Goal: Transaction & Acquisition: Subscribe to service/newsletter

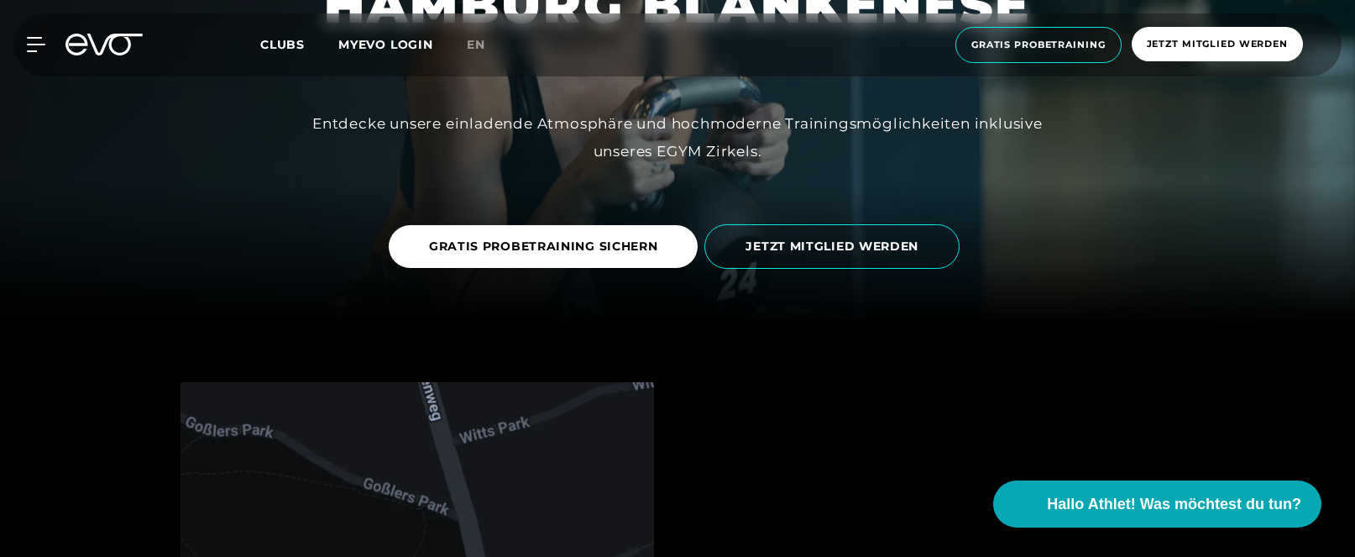
scroll to position [234, 0]
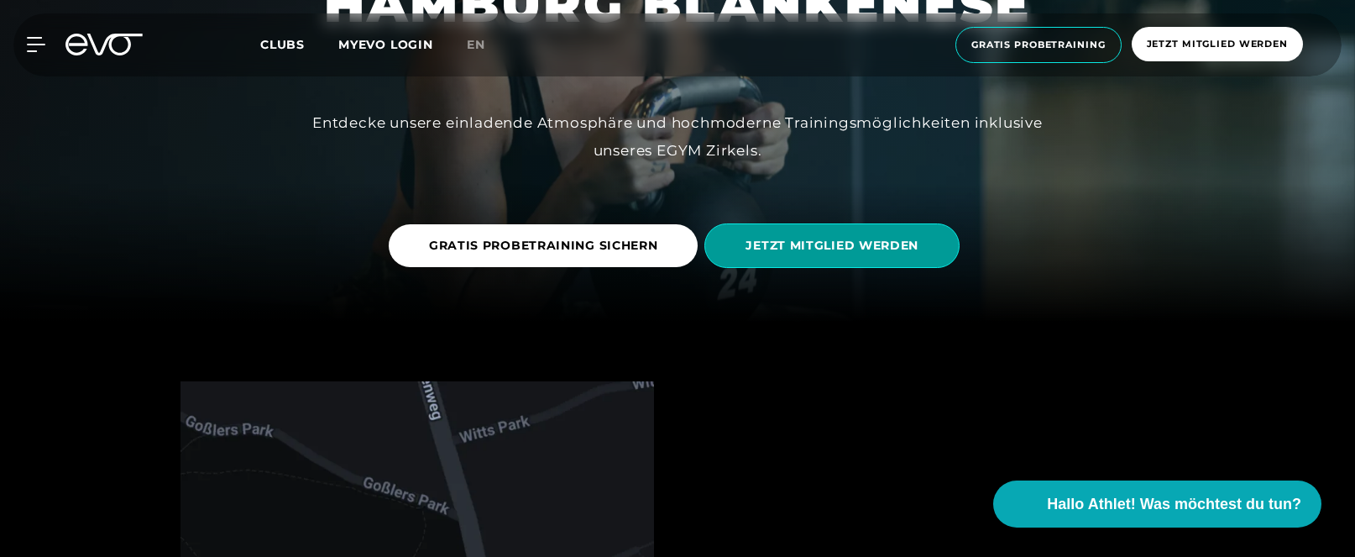
click at [816, 244] on span "JETZT MITGLIED WERDEN" at bounding box center [832, 246] width 173 height 18
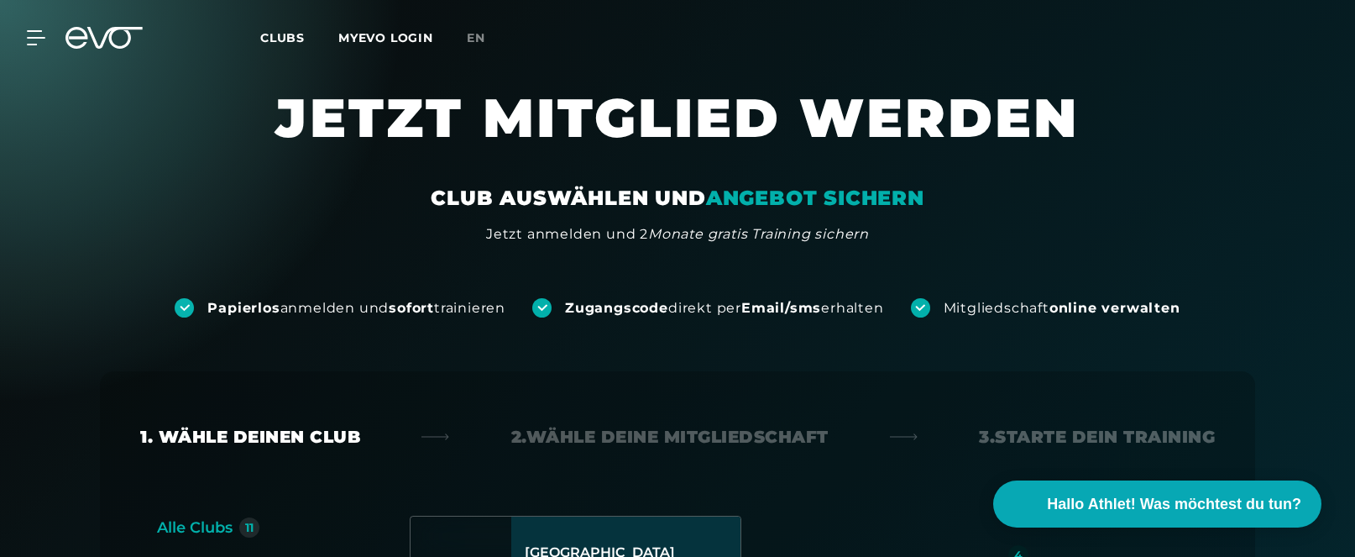
click at [290, 35] on span "Clubs" at bounding box center [282, 37] width 45 height 15
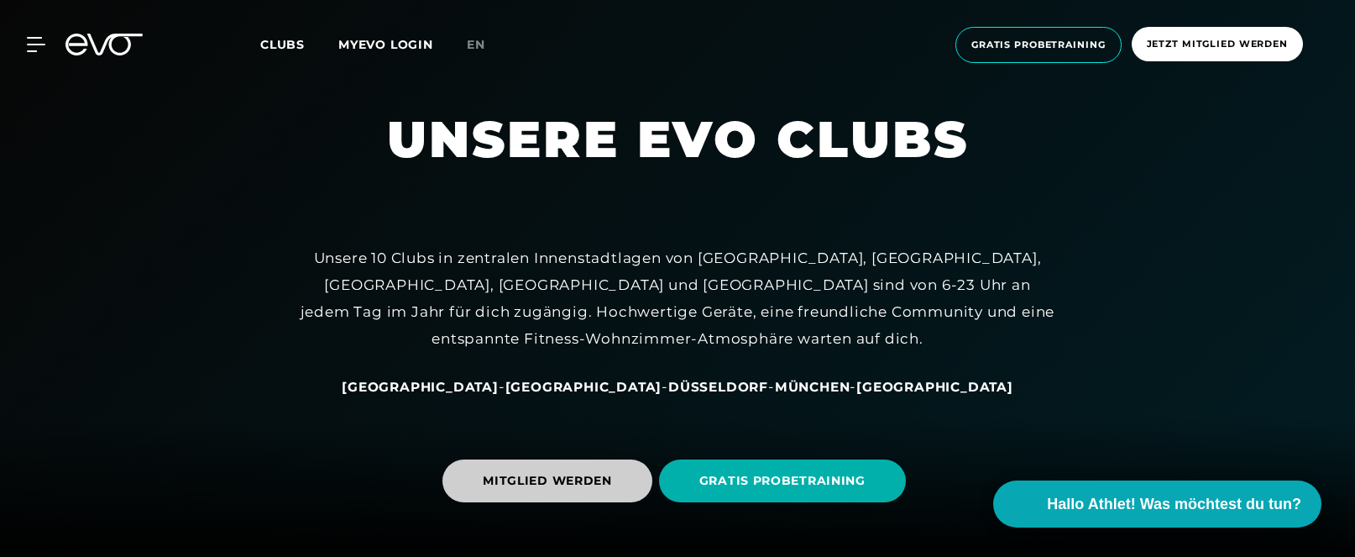
click at [618, 485] on span "MITGLIED WERDEN" at bounding box center [548, 480] width 210 height 43
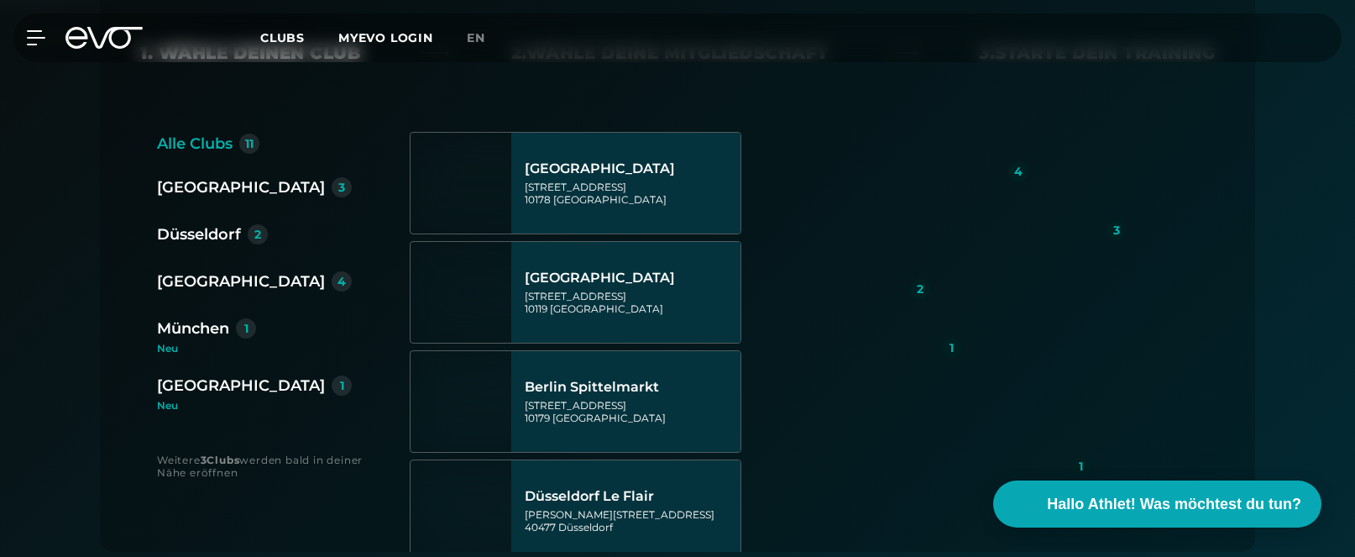
scroll to position [391, 0]
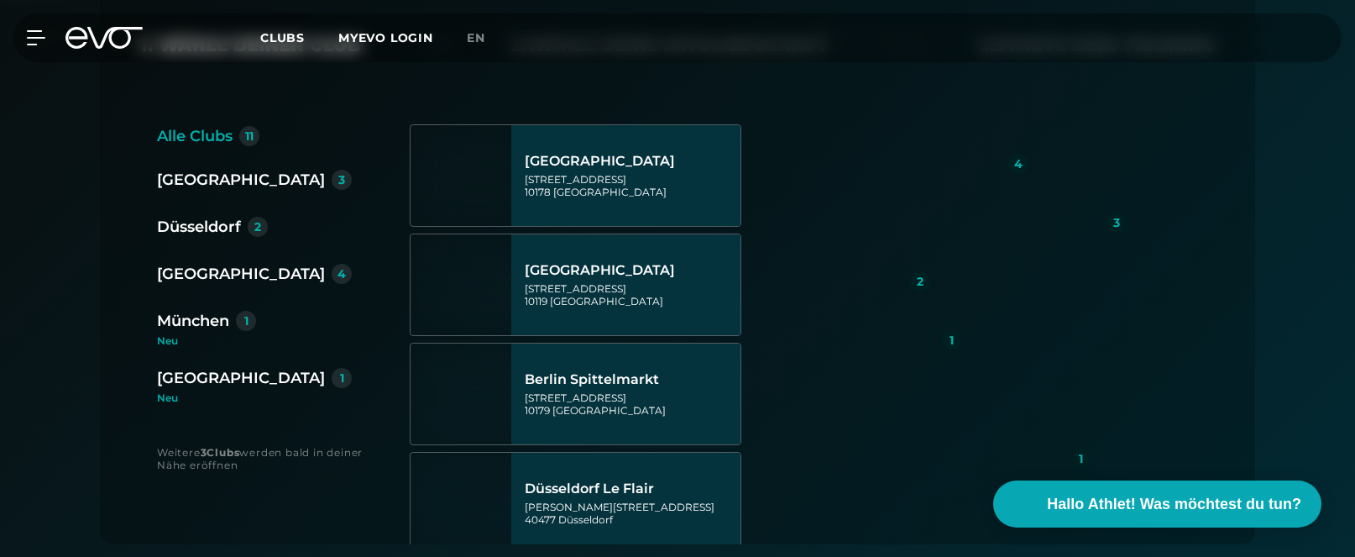
click at [338, 270] on div "4" at bounding box center [342, 274] width 8 height 12
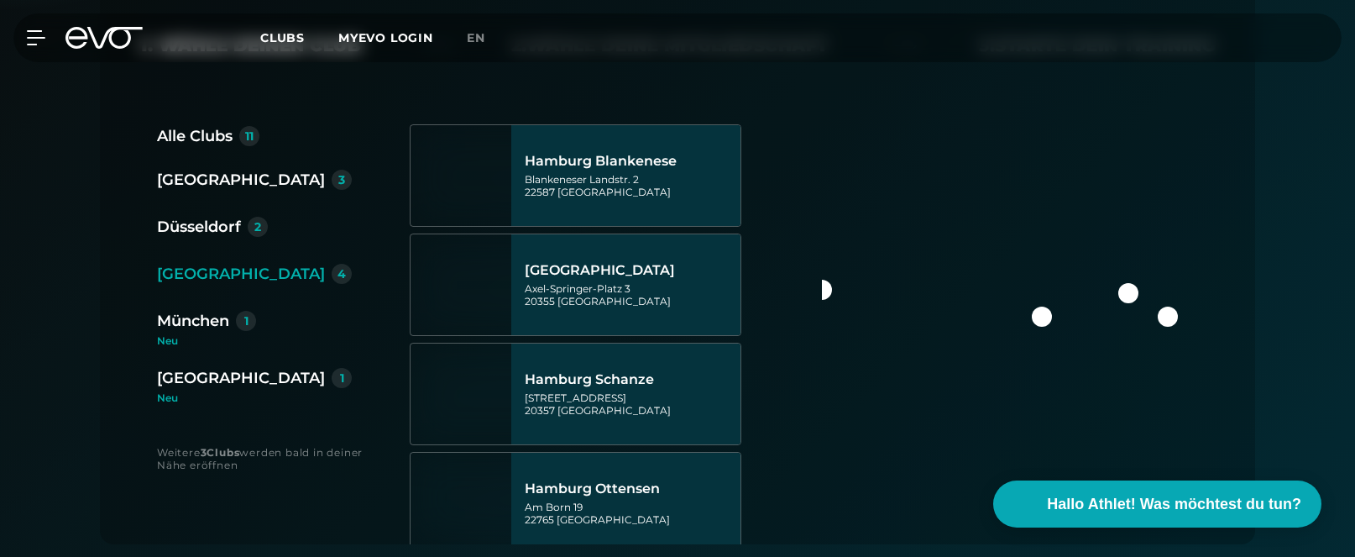
click at [338, 271] on div "4" at bounding box center [342, 274] width 8 height 12
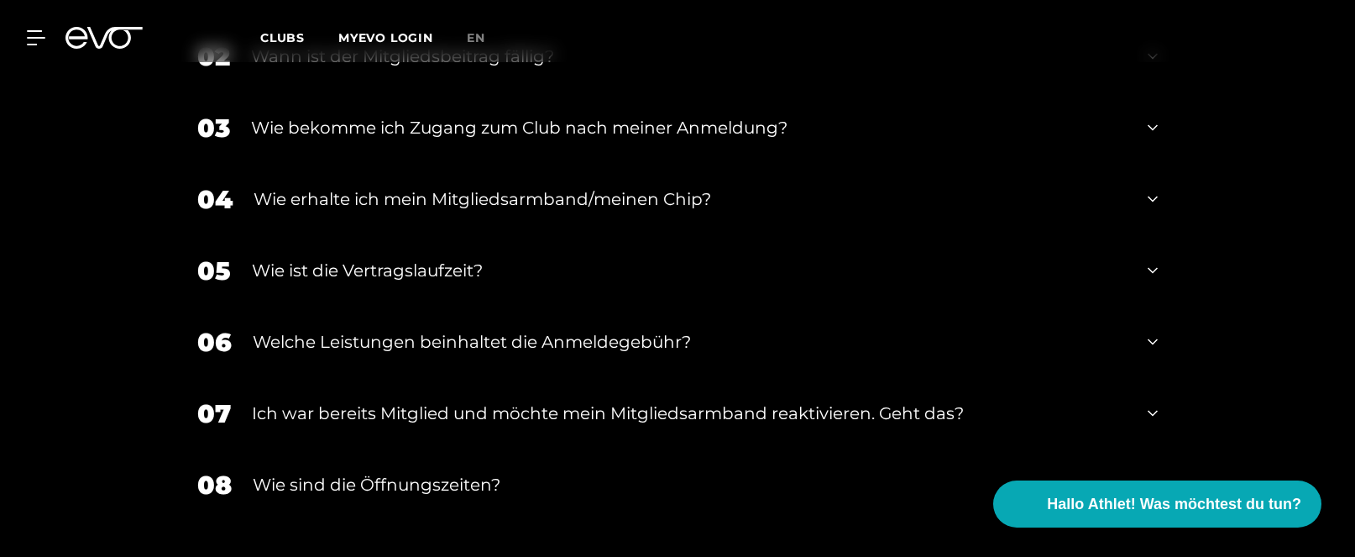
scroll to position [2426, 0]
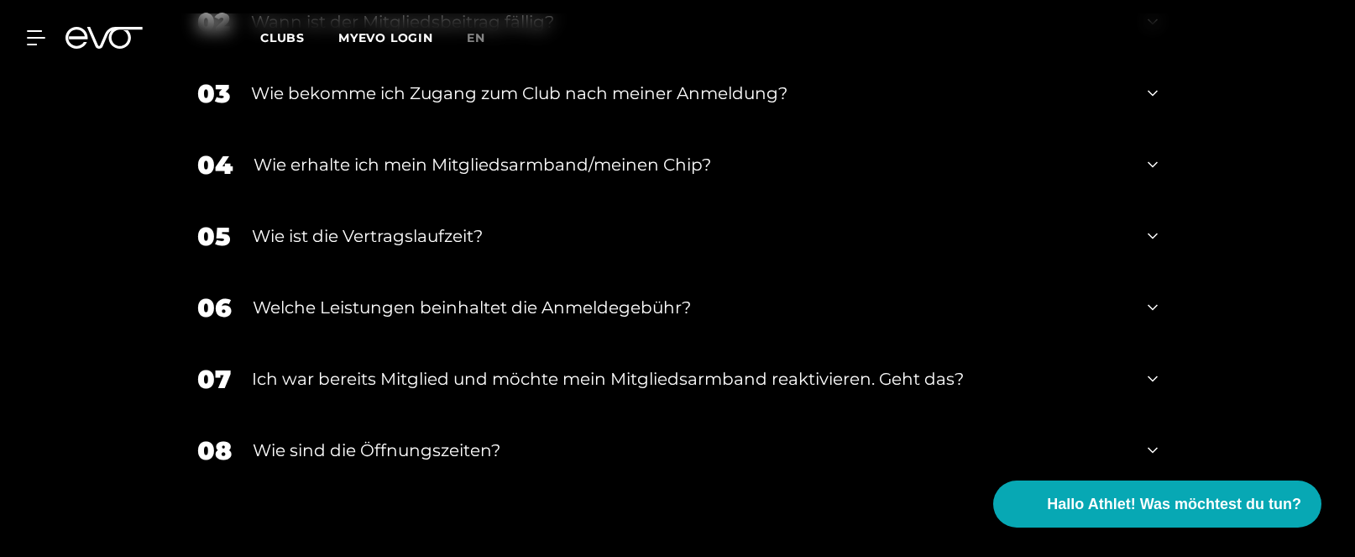
click at [1154, 233] on icon at bounding box center [1153, 236] width 10 height 20
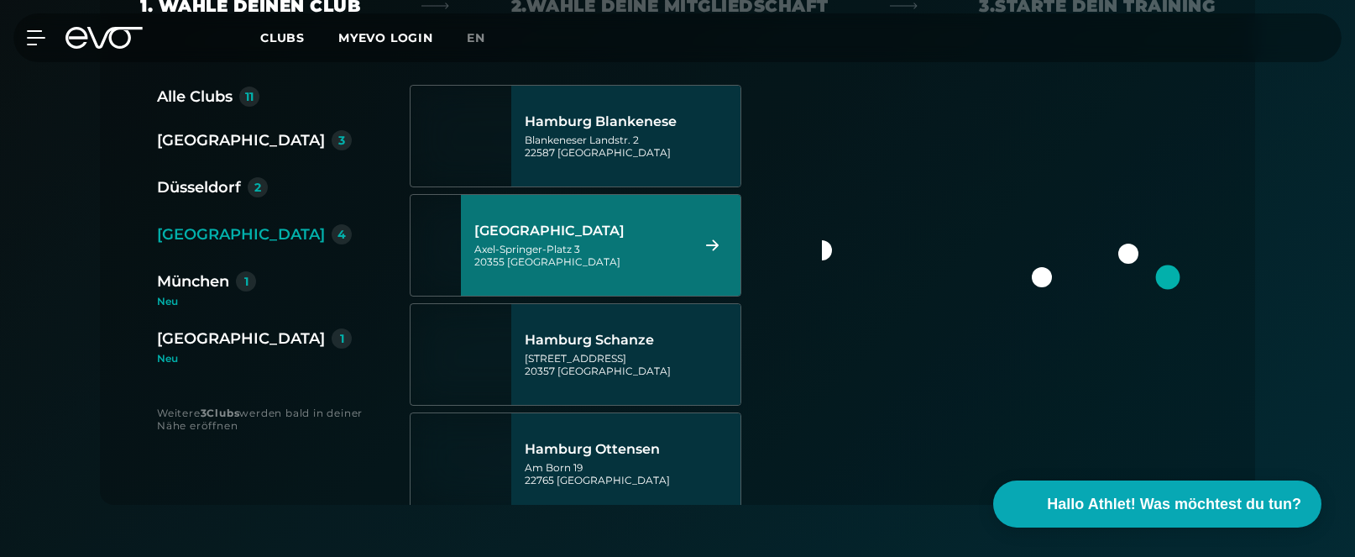
scroll to position [402, 0]
